Goal: Information Seeking & Learning: Stay updated

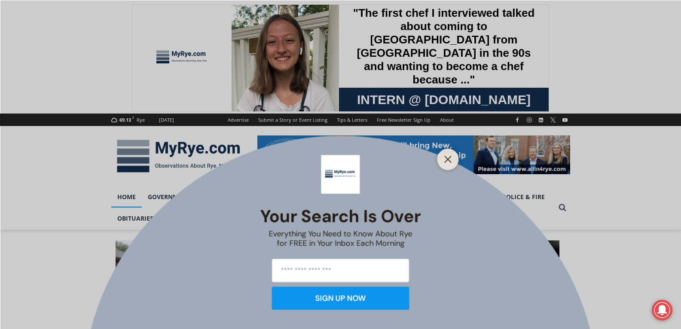
click at [456, 155] on div at bounding box center [448, 158] width 21 height 21
click at [454, 159] on button "Close" at bounding box center [448, 159] width 12 height 12
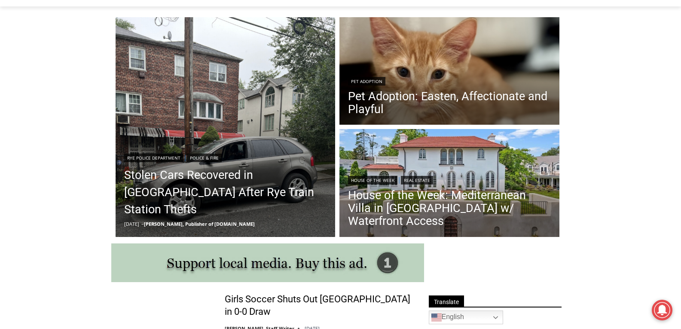
scroll to position [224, 0]
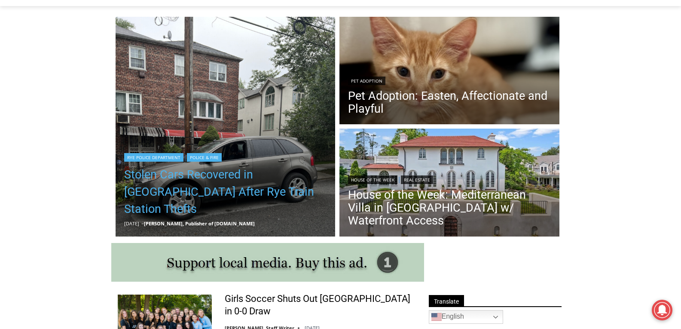
click at [205, 203] on link "Stolen Cars Recovered in [GEOGRAPHIC_DATA] After Rye Train Station Thefts" at bounding box center [225, 192] width 203 height 52
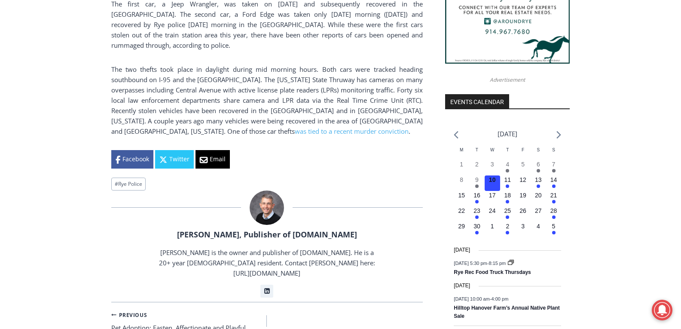
scroll to position [877, 0]
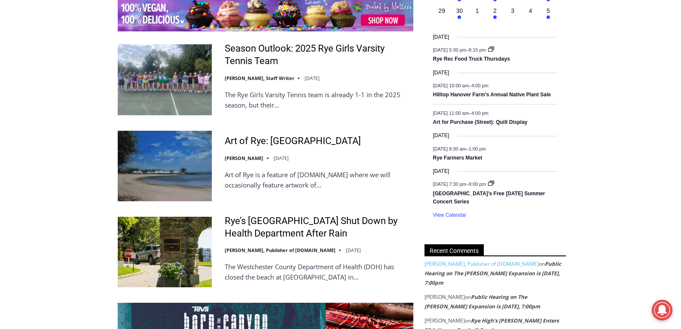
scroll to position [1386, 0]
